Goal: Task Accomplishment & Management: Use online tool/utility

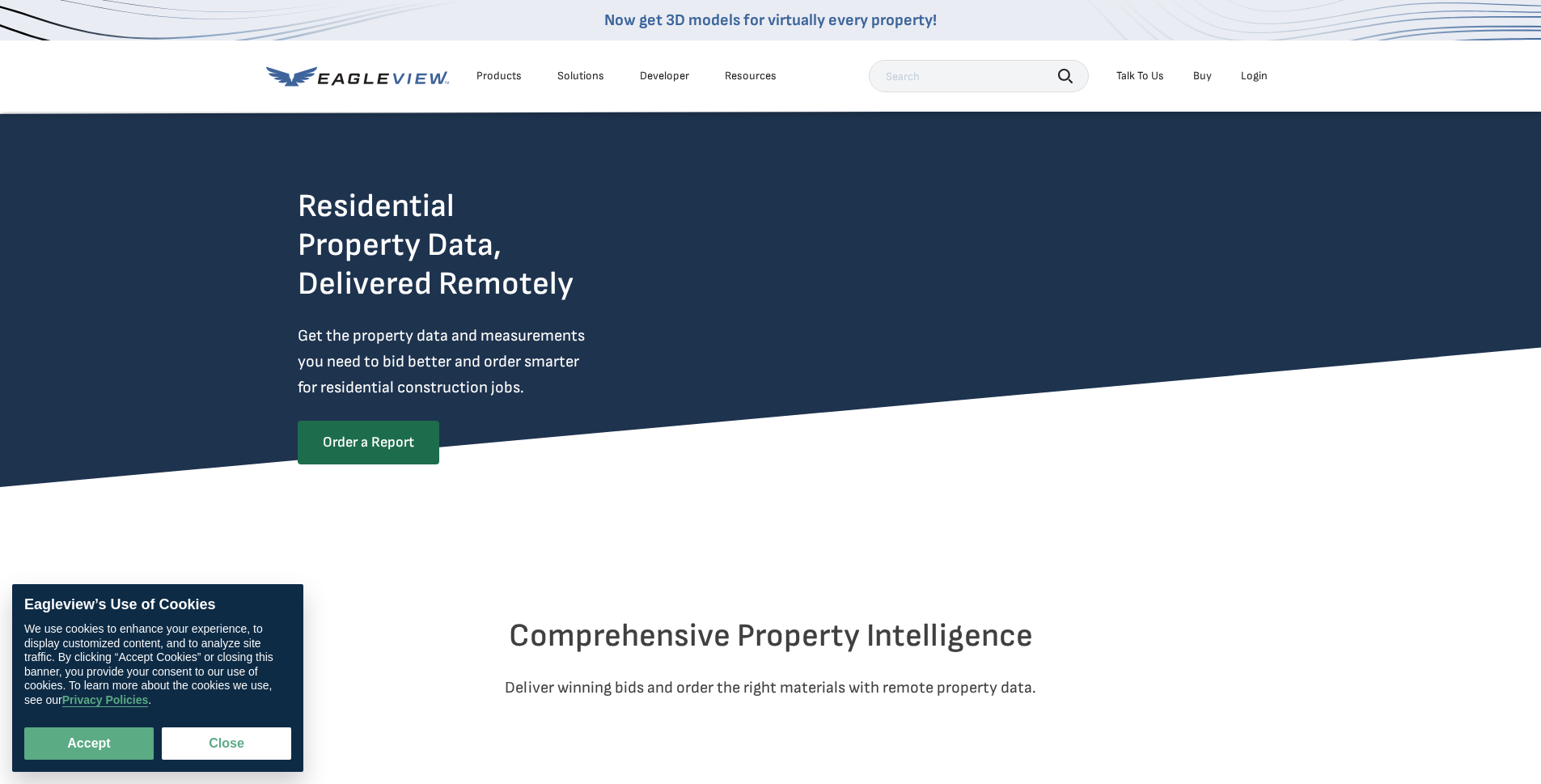
click at [707, 74] on div "Login" at bounding box center [1254, 76] width 27 height 14
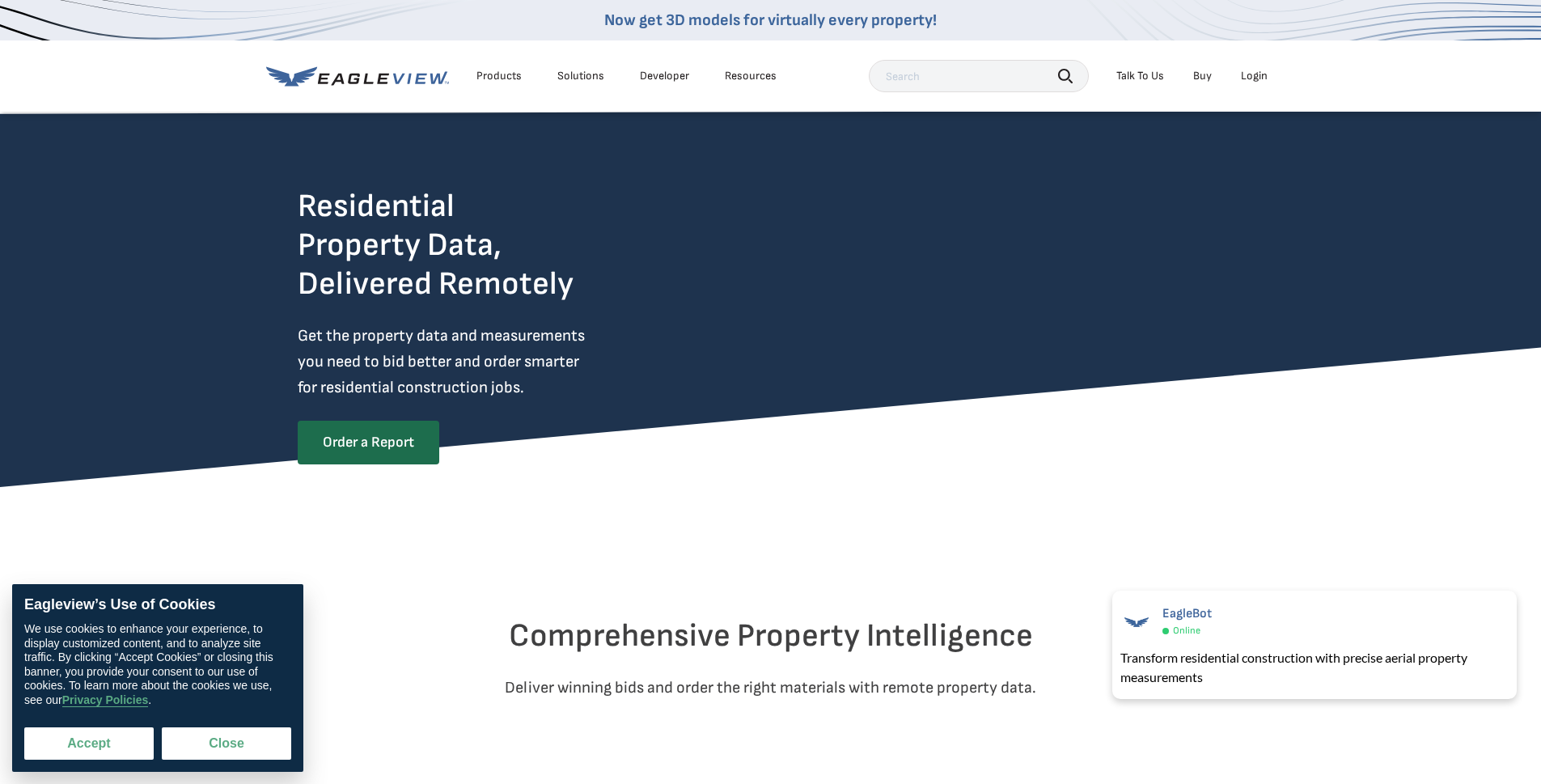
click at [134, 545] on button "Accept" at bounding box center [88, 743] width 129 height 32
checkbox input "true"
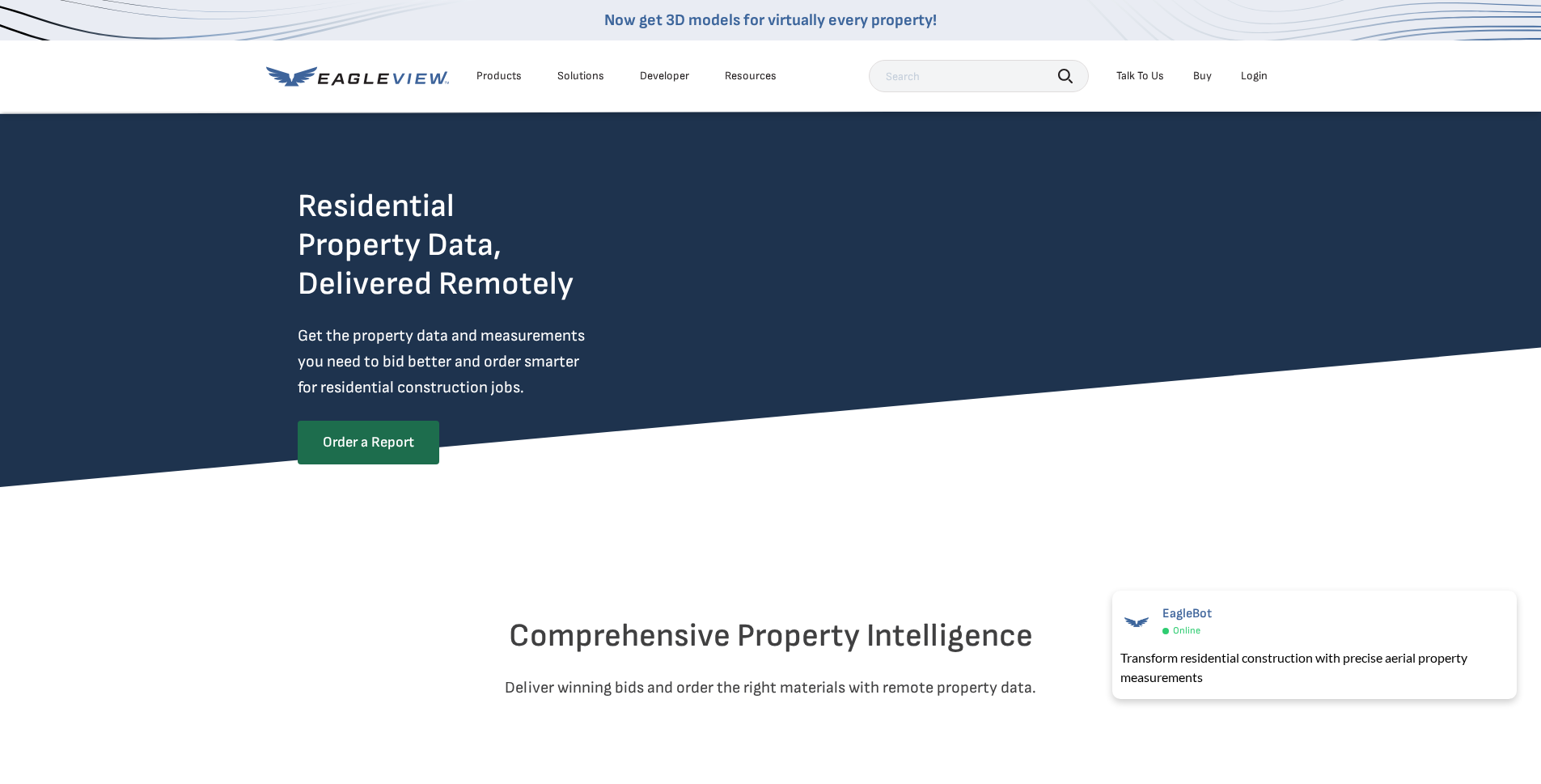
click at [707, 81] on div "Login" at bounding box center [1254, 76] width 27 height 14
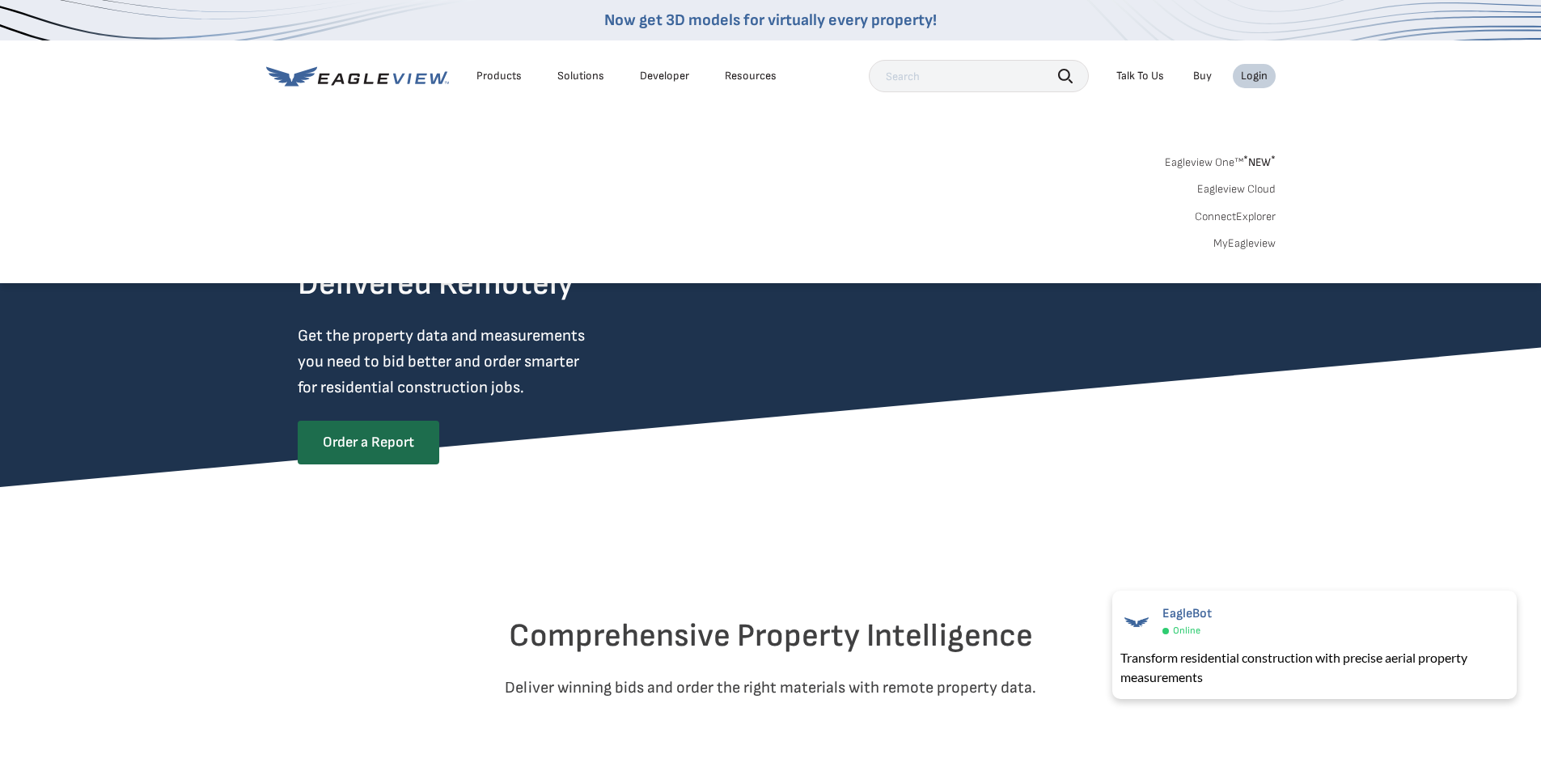
click at [707, 245] on link "MyEagleview" at bounding box center [1244, 244] width 62 height 14
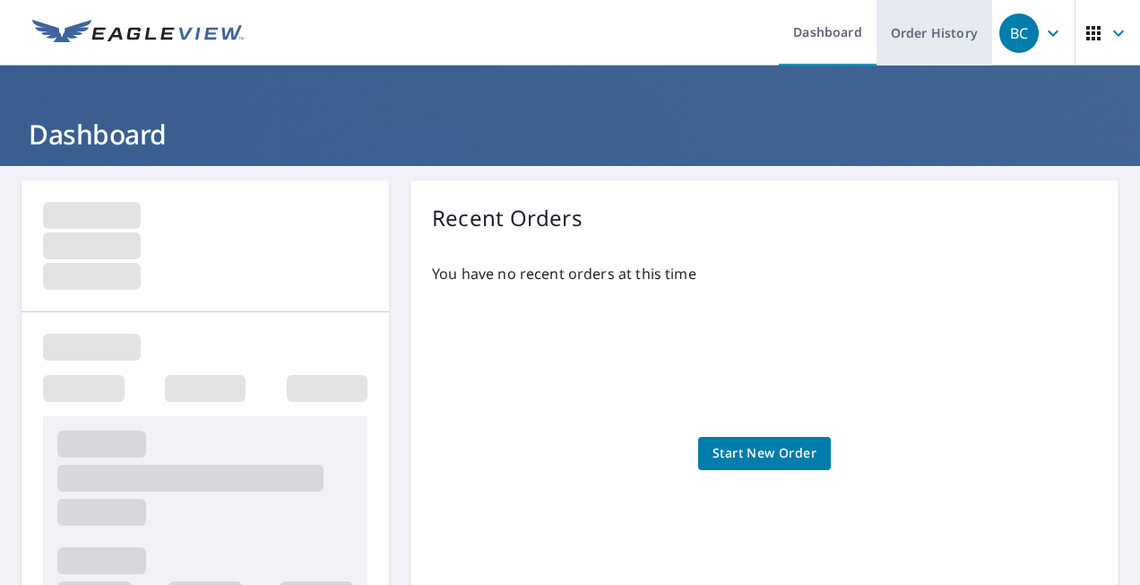
click at [938, 40] on link "Order History" at bounding box center [935, 32] width 116 height 65
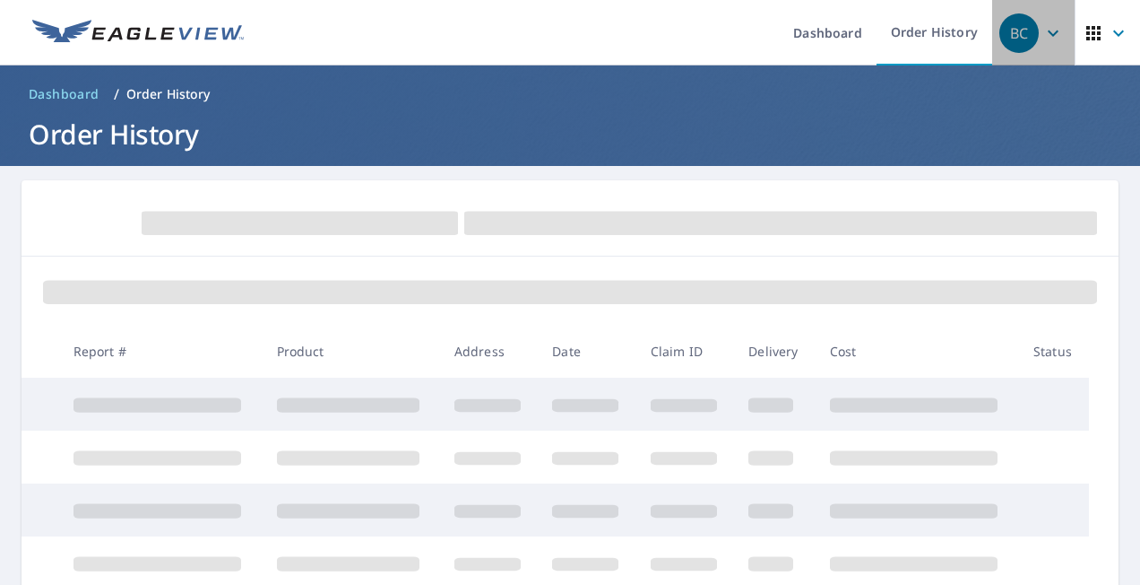
click at [1043, 42] on icon "button" at bounding box center [1054, 33] width 22 height 22
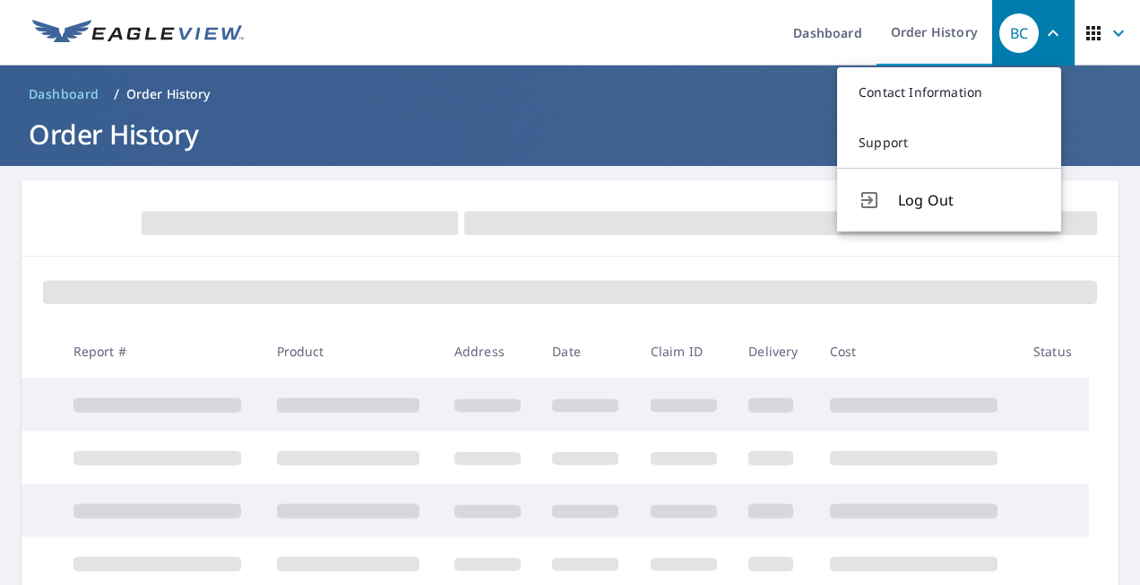
click at [1113, 18] on span "button" at bounding box center [1108, 33] width 50 height 43
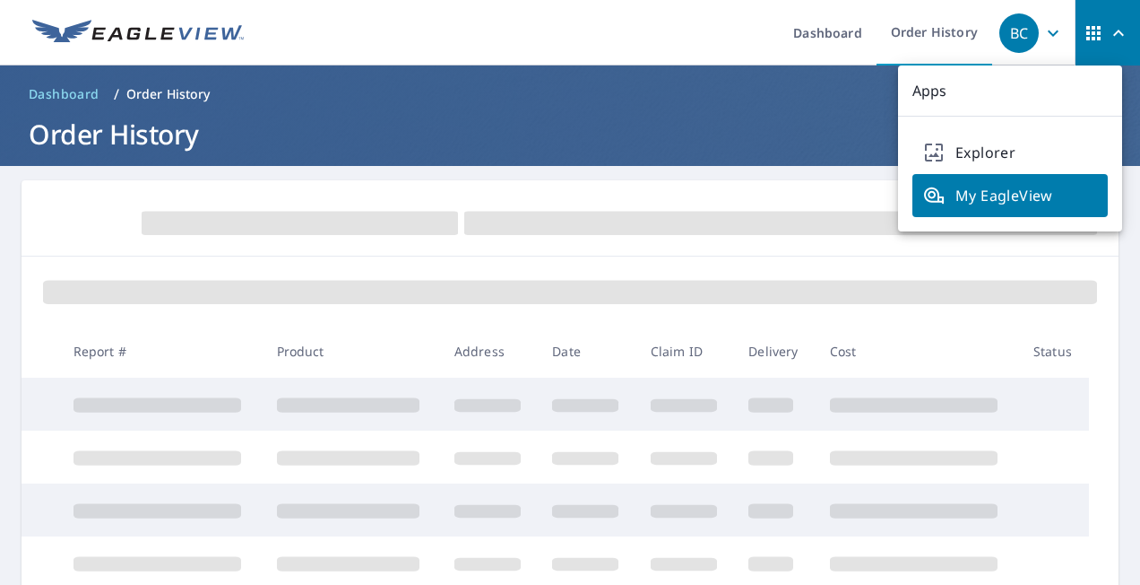
click at [1113, 19] on span "button" at bounding box center [1108, 33] width 50 height 43
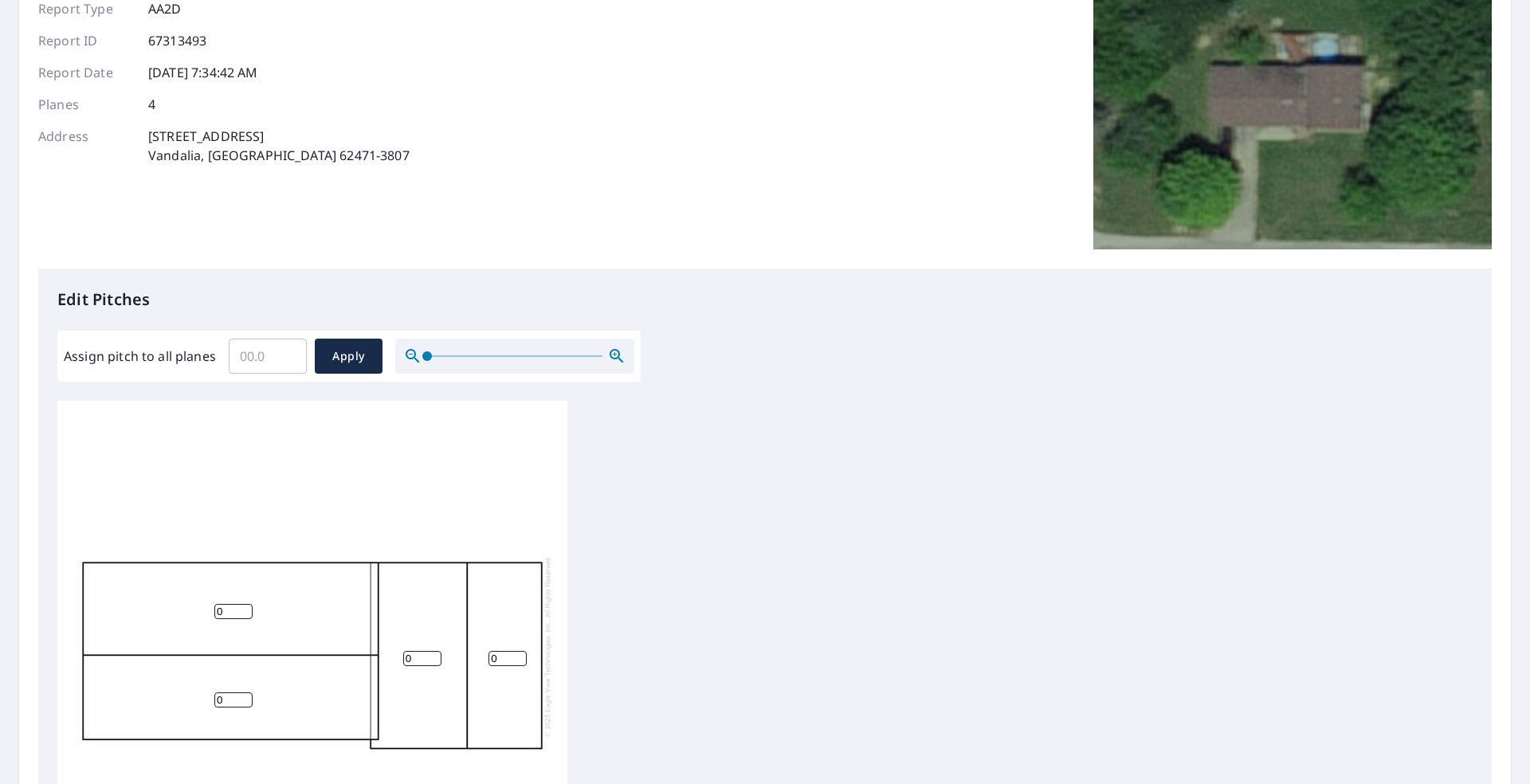
scroll to position [17, 0]
click at [236, 604] on input "0" at bounding box center [233, 612] width 38 height 15
type input "4"
click at [216, 692] on input "0" at bounding box center [233, 700] width 38 height 15
click at [227, 692] on input "0" at bounding box center [233, 700] width 38 height 15
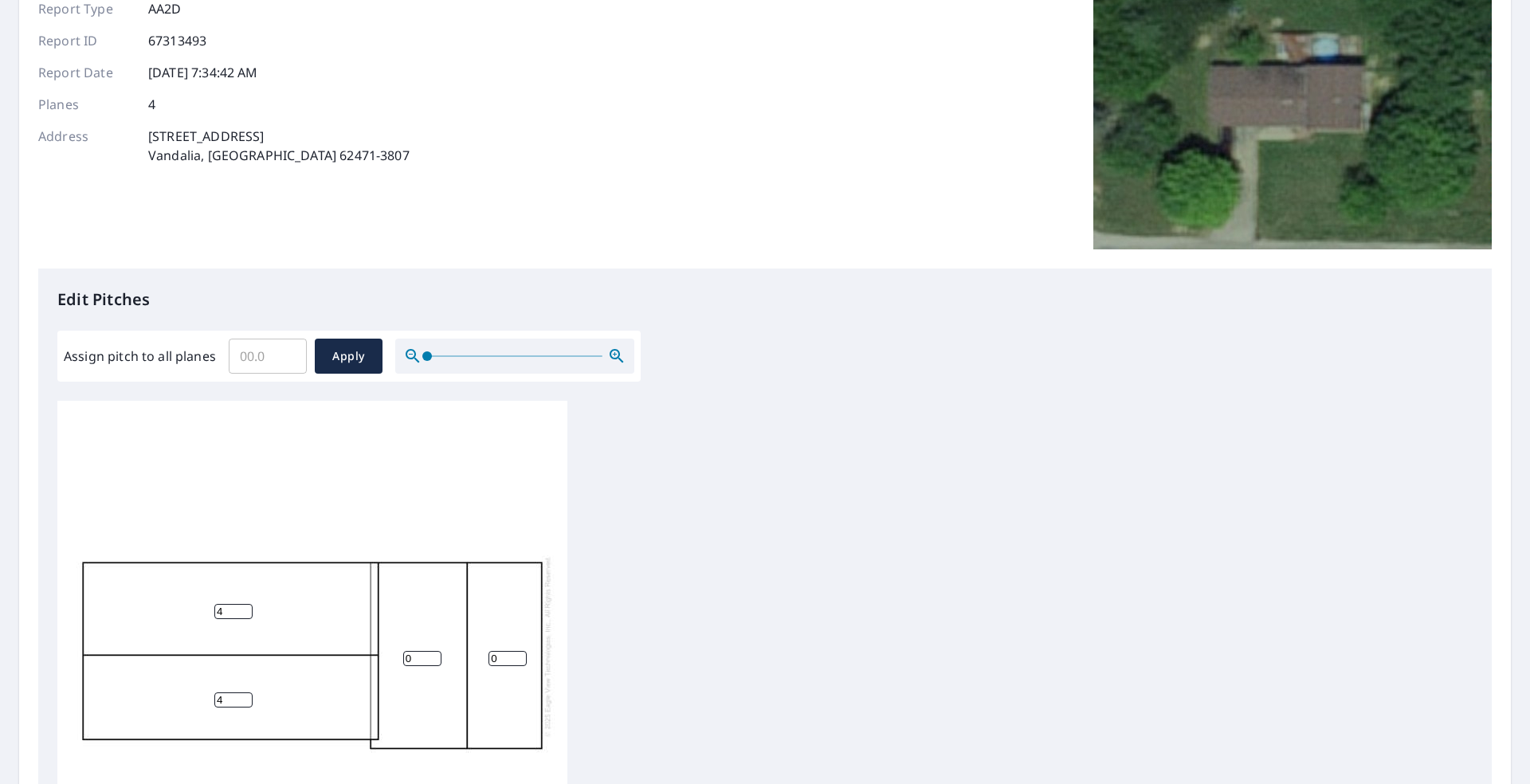
type input "4"
click at [413, 651] on input "0" at bounding box center [422, 658] width 38 height 15
type input "4"
click at [505, 651] on input "0" at bounding box center [508, 658] width 38 height 15
type input "4"
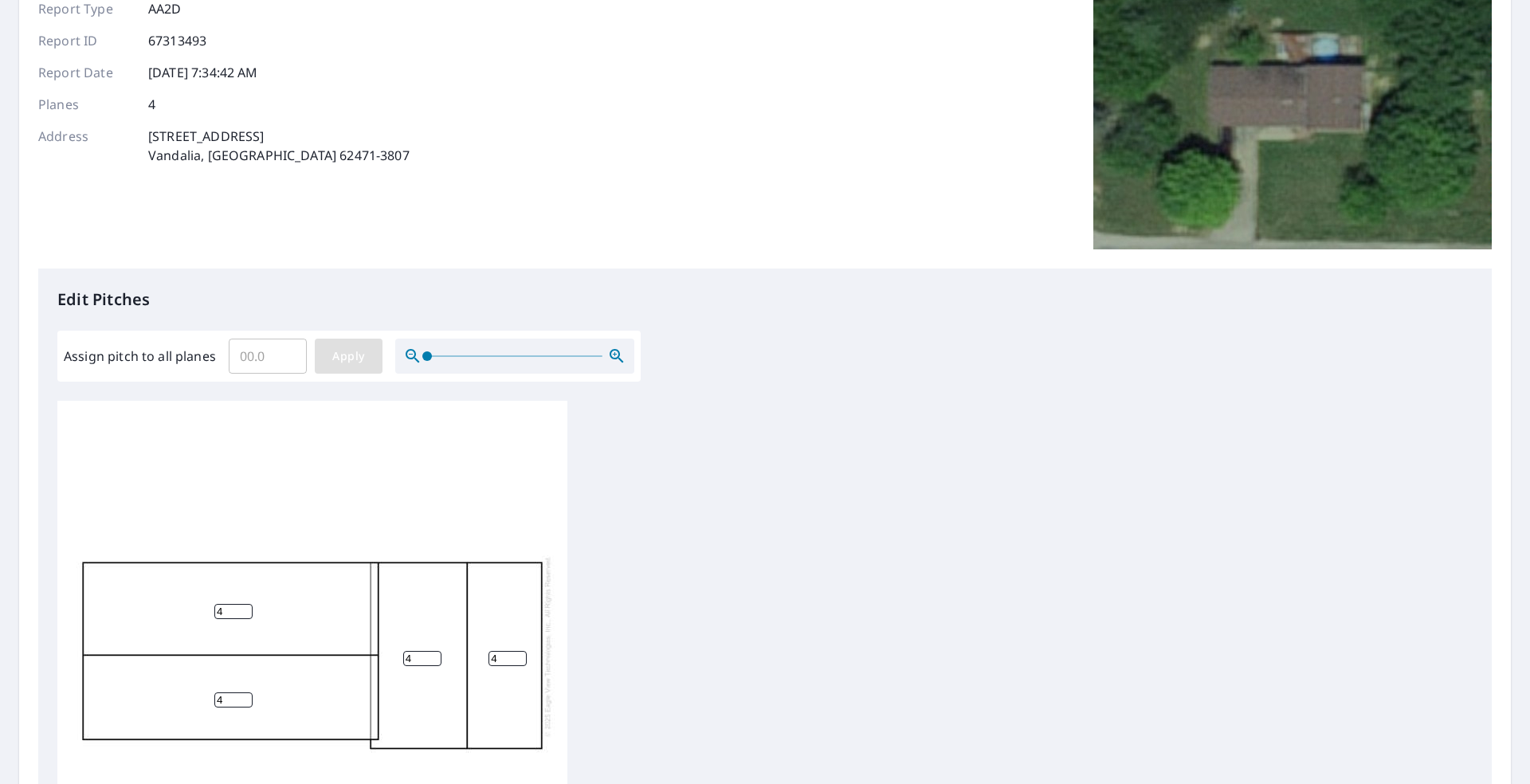
click at [342, 365] on span "Apply" at bounding box center [348, 356] width 43 height 20
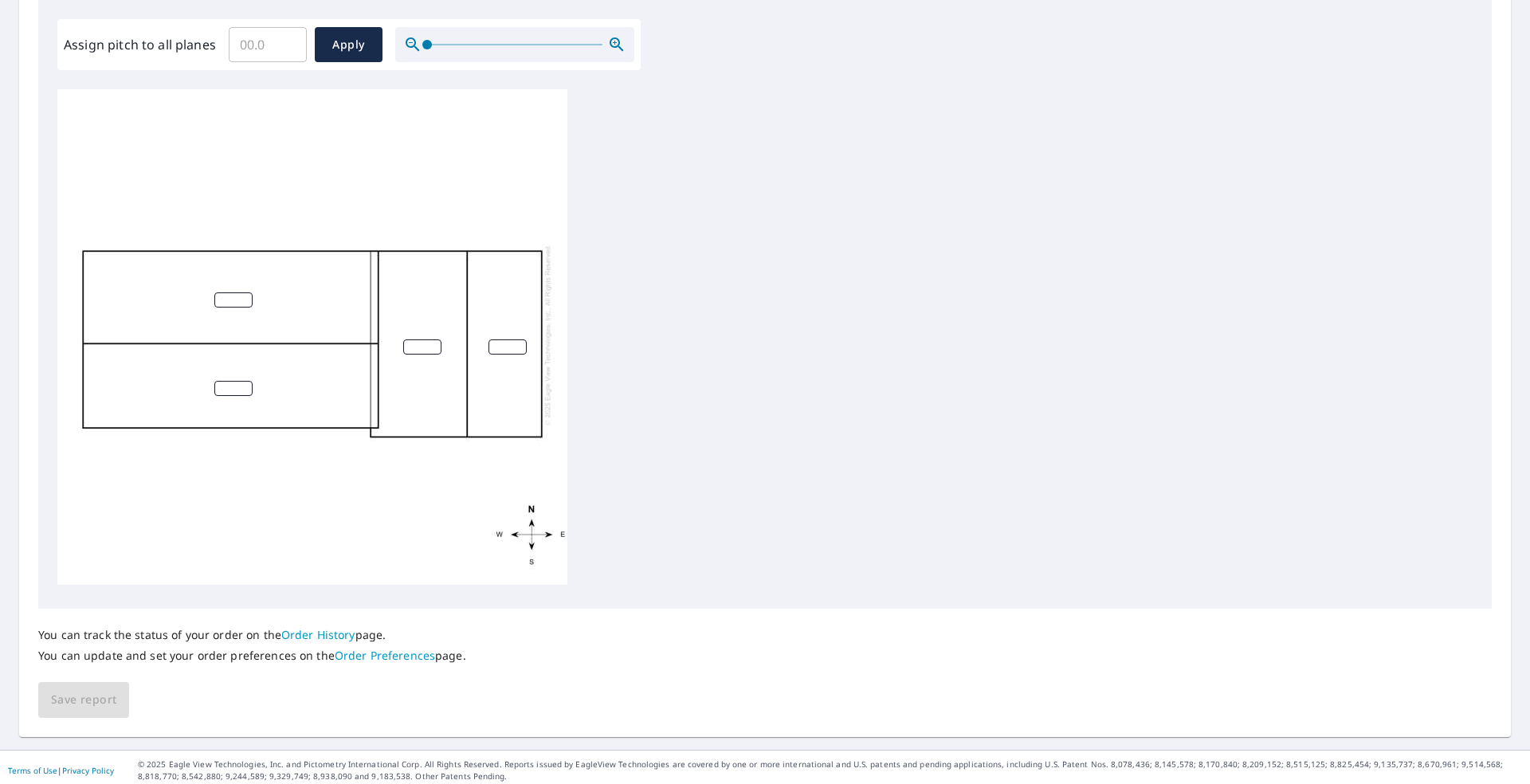
scroll to position [477, 0]
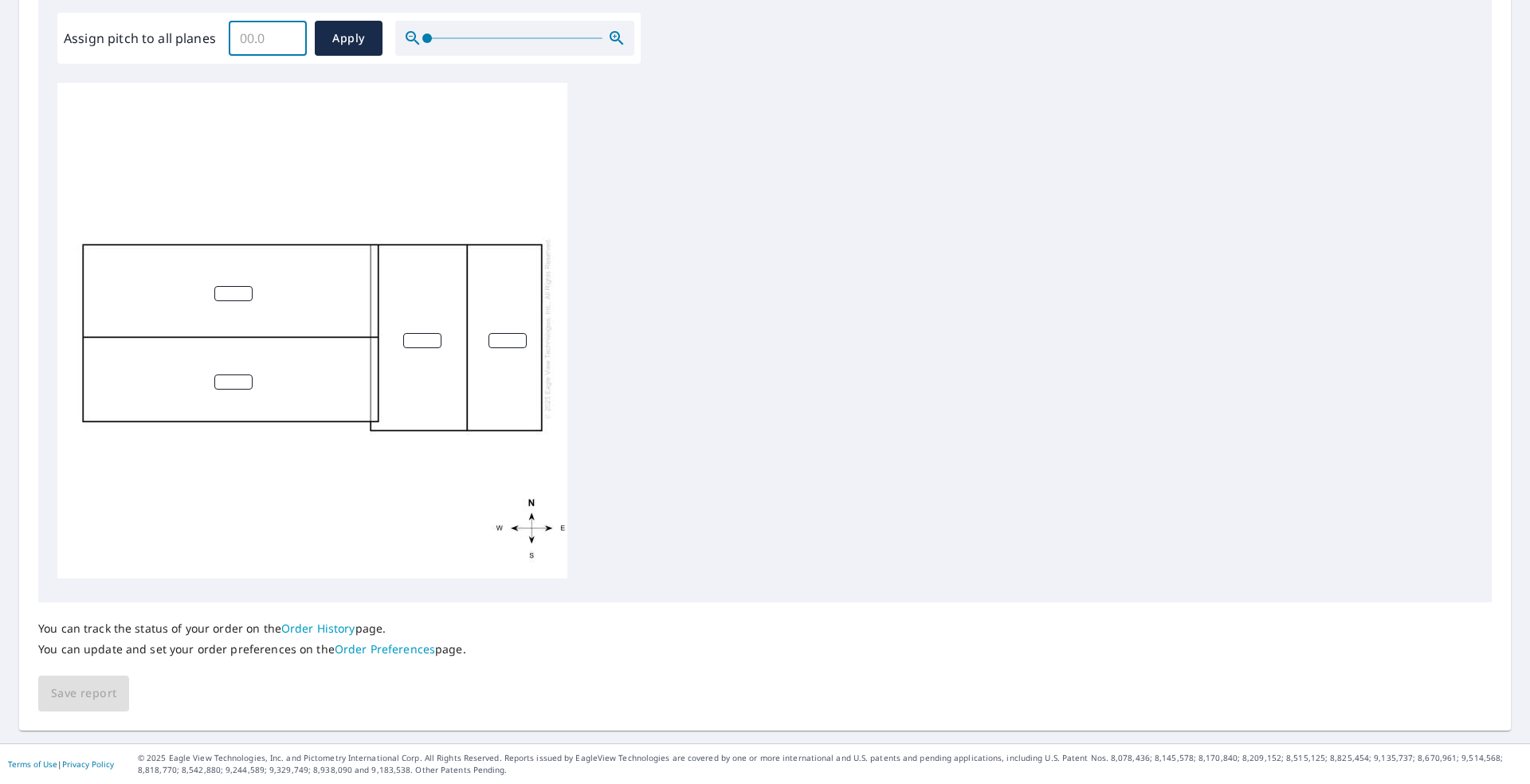
click at [260, 26] on input "Assign pitch to all planes" at bounding box center [268, 38] width 78 height 44
type input "4"
click at [325, 44] on button "Apply" at bounding box center [348, 37] width 68 height 35
type input "4"
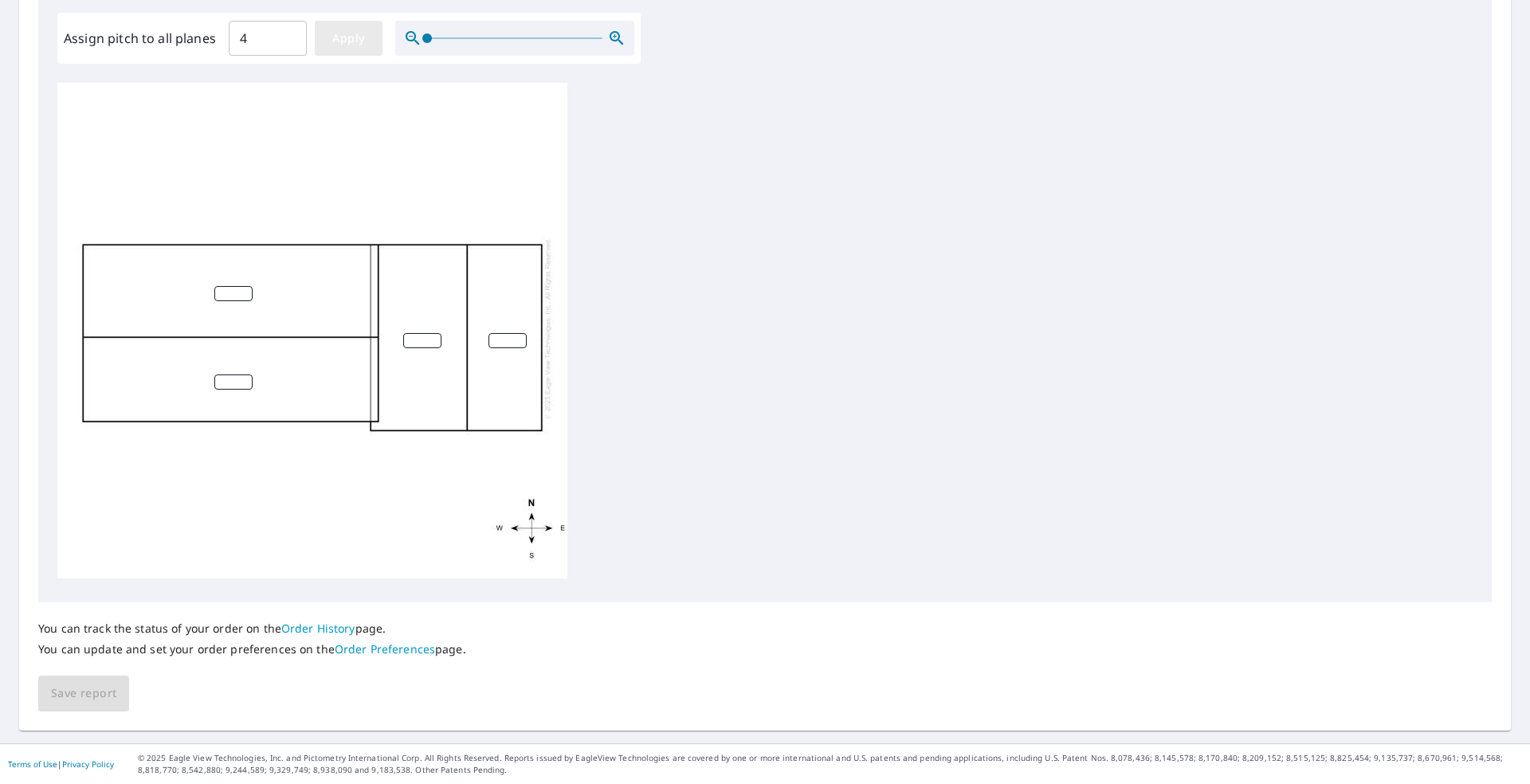
type input "4"
click at [87, 692] on span "Save report" at bounding box center [84, 693] width 66 height 20
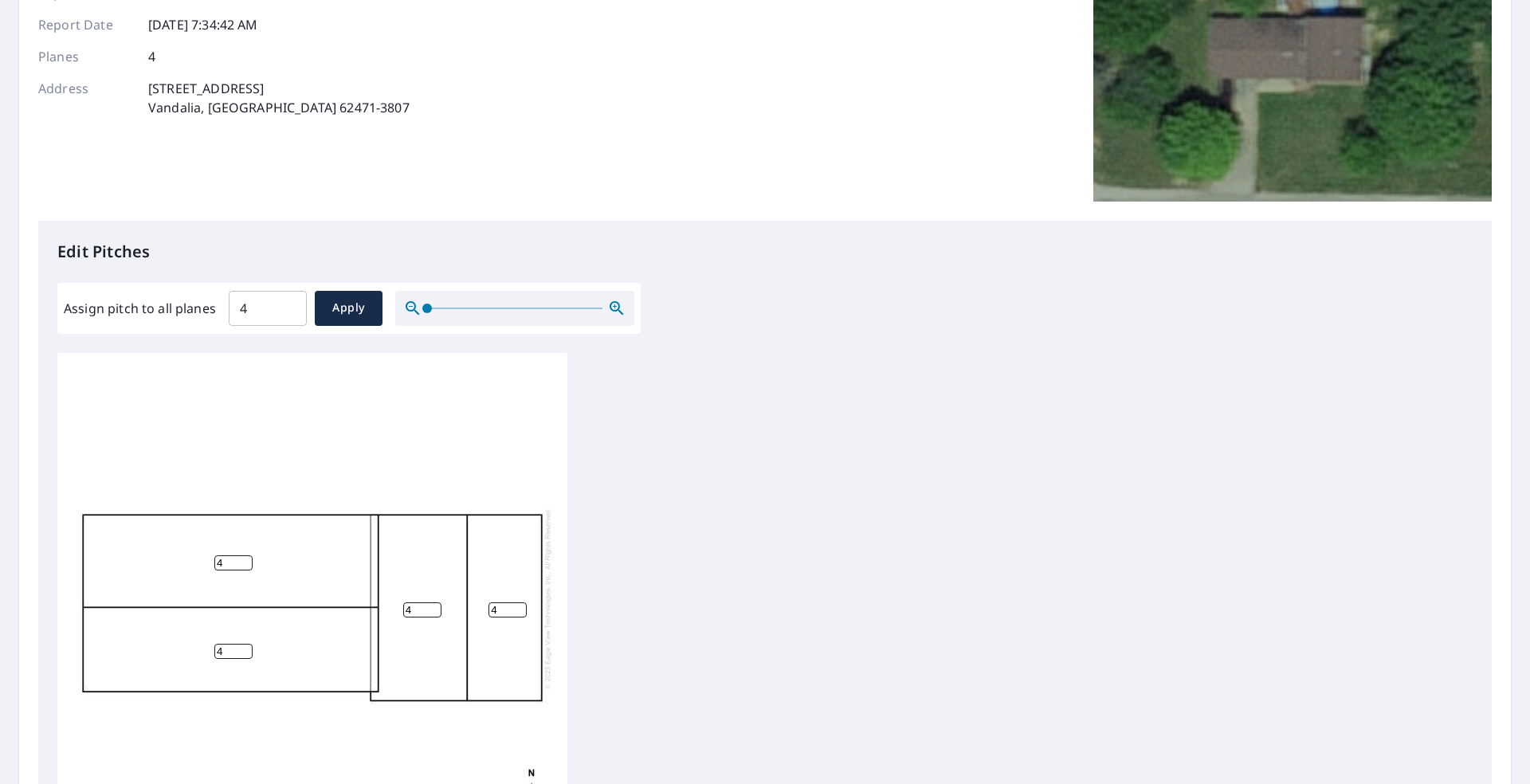
scroll to position [0, 0]
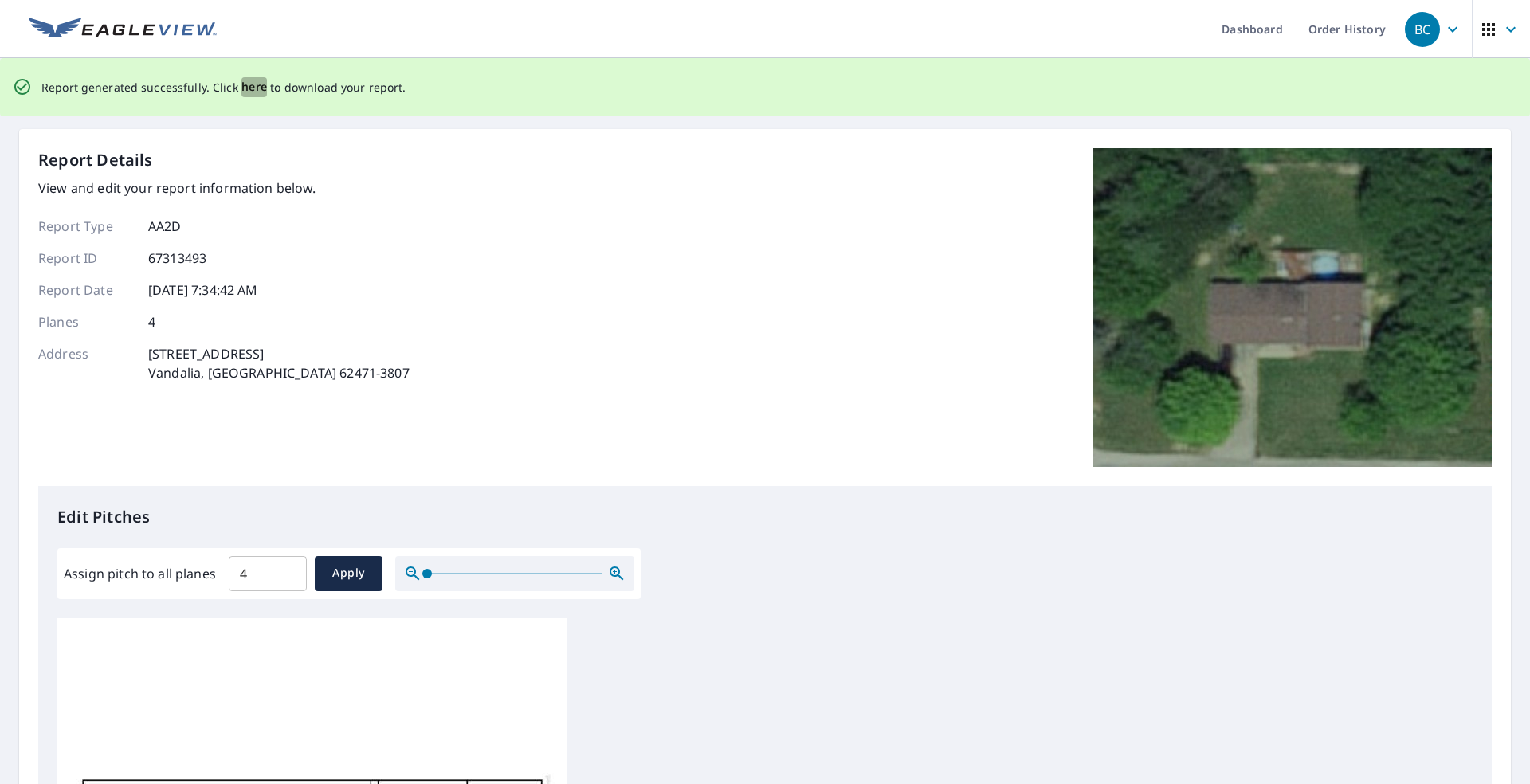
click at [244, 86] on span "here" at bounding box center [255, 87] width 27 height 20
click at [248, 87] on span "here" at bounding box center [255, 87] width 27 height 20
